Goal: Information Seeking & Learning: Learn about a topic

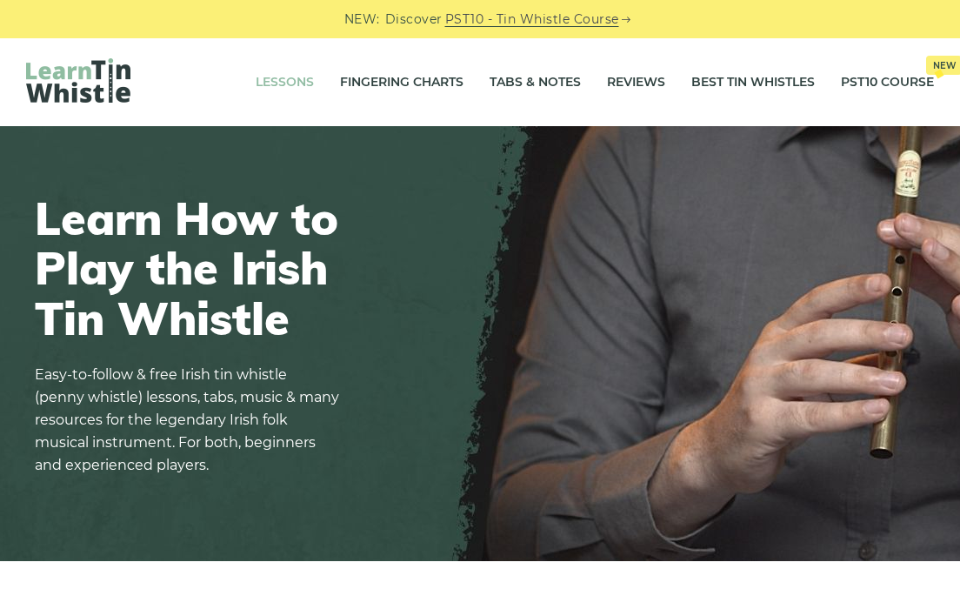
click at [289, 90] on link "Lessons" at bounding box center [285, 82] width 58 height 43
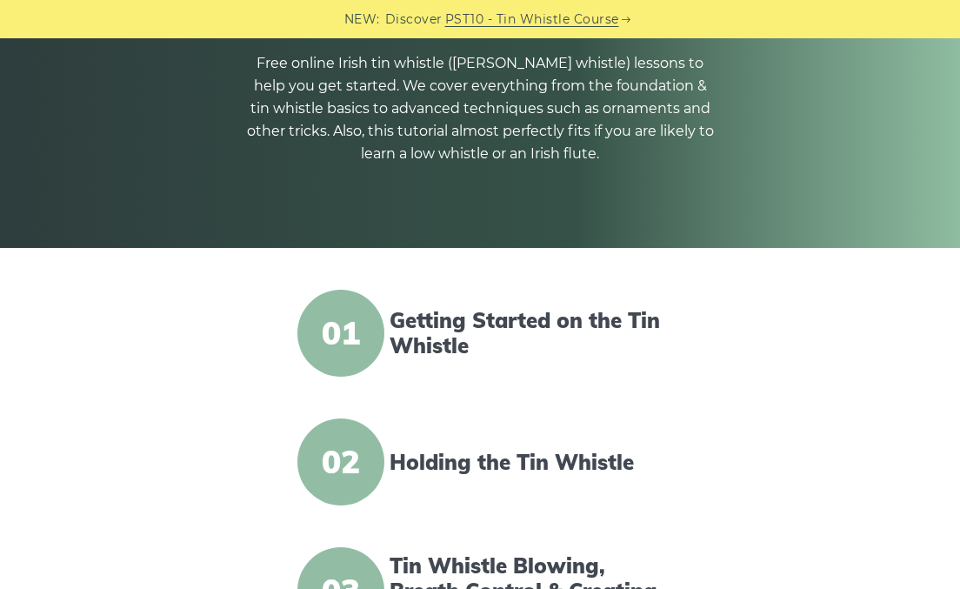
scroll to position [221, 0]
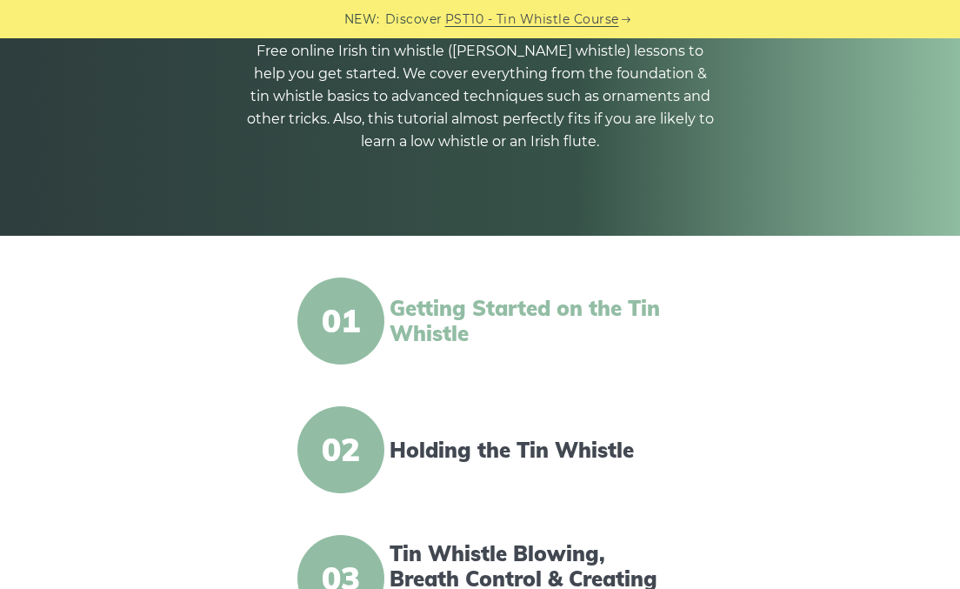
click at [425, 310] on link "Getting Started on the Tin Whistle" at bounding box center [532, 321] width 285 height 50
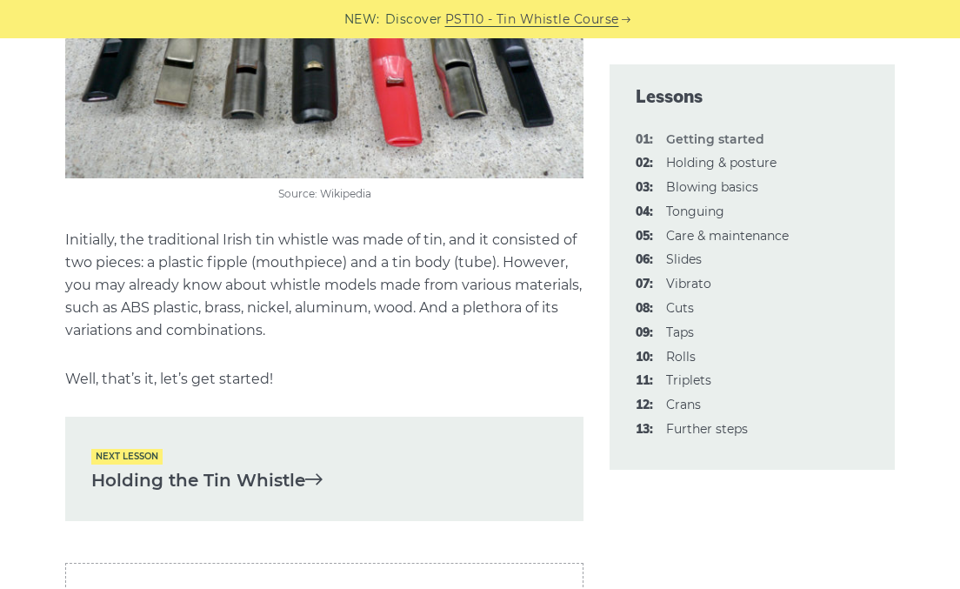
scroll to position [3483, 0]
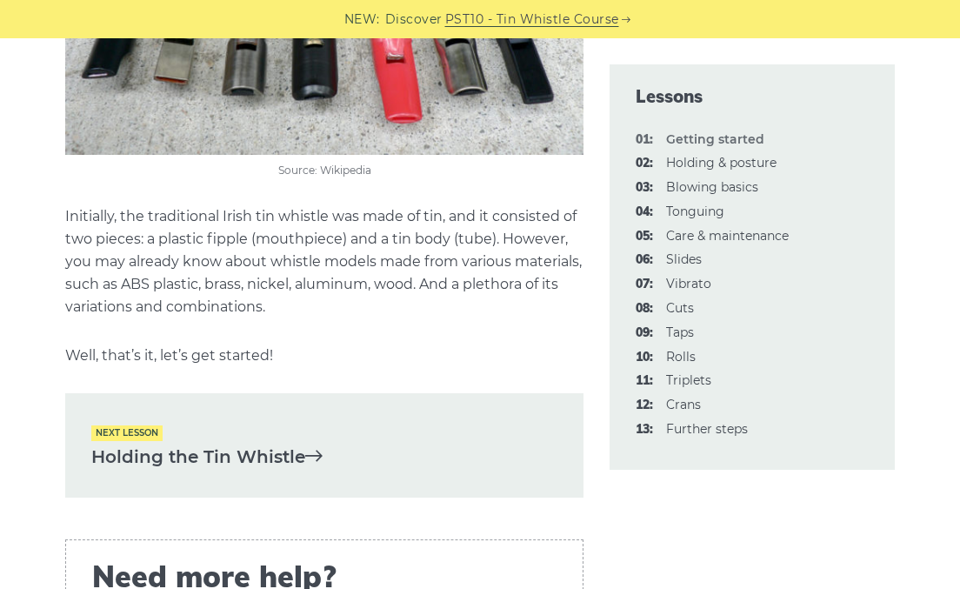
click at [308, 450] on icon at bounding box center [313, 454] width 17 height 17
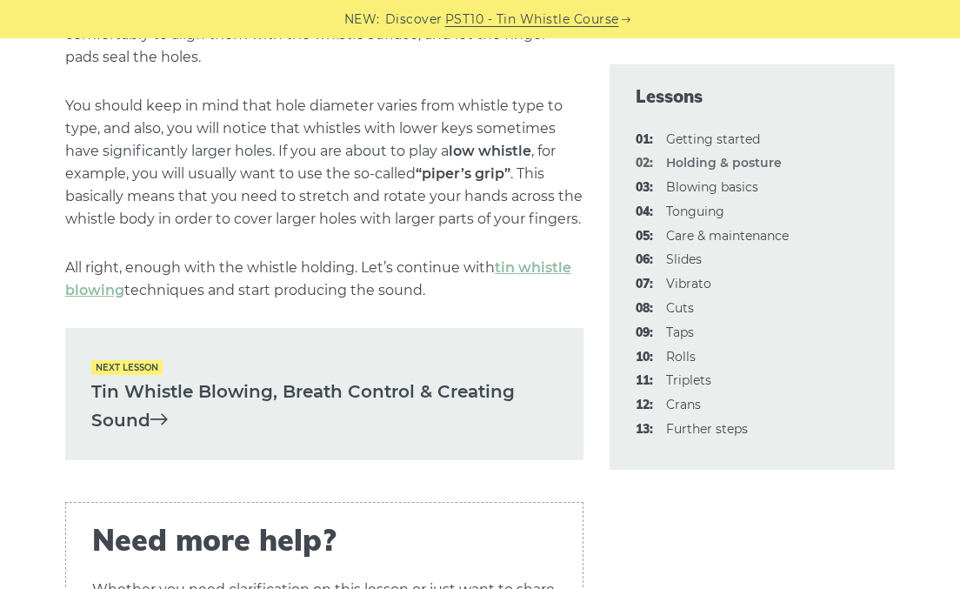
scroll to position [2418, 0]
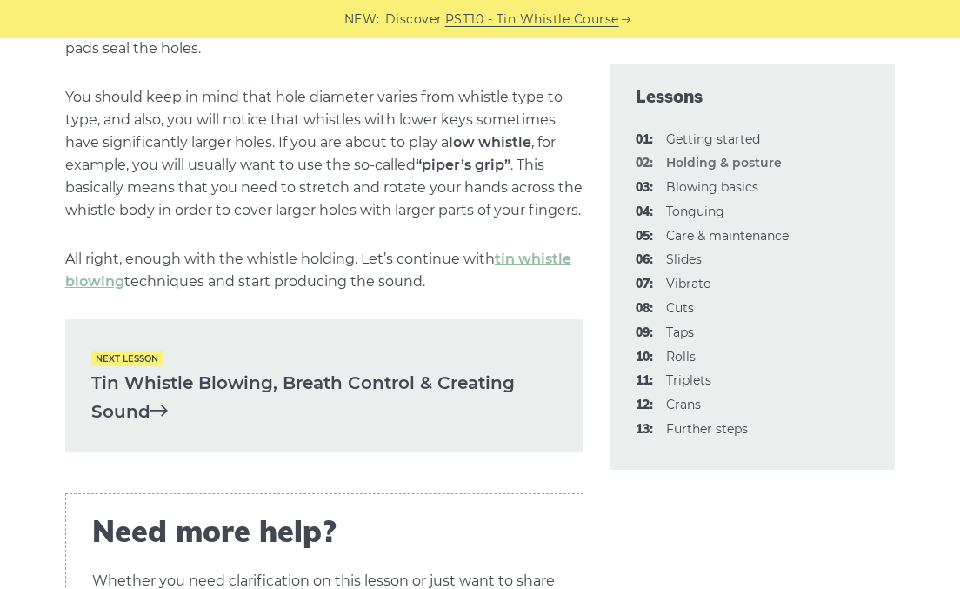
click at [472, 372] on link "Tin Whistle Blowing, Breath Control & Creating Sound" at bounding box center [324, 397] width 467 height 57
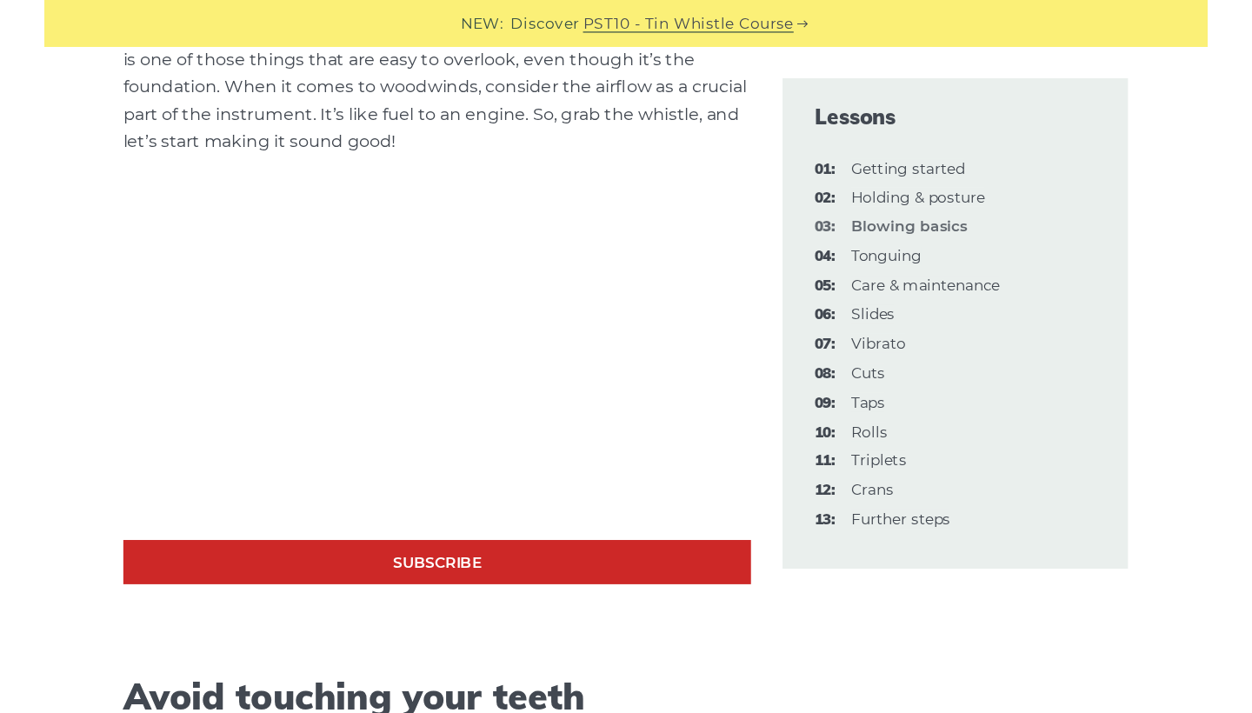
scroll to position [506, 0]
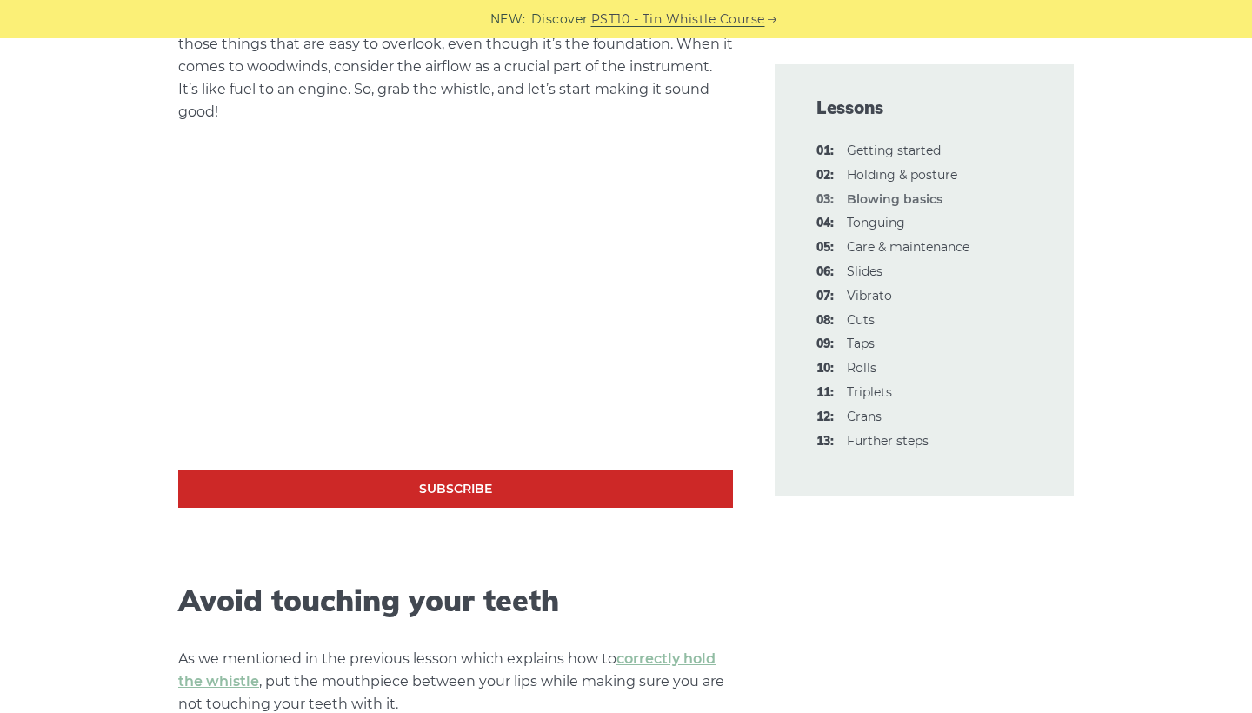
click at [926, 48] on div at bounding box center [924, 204] width 341 height 424
